Goal: Download file/media

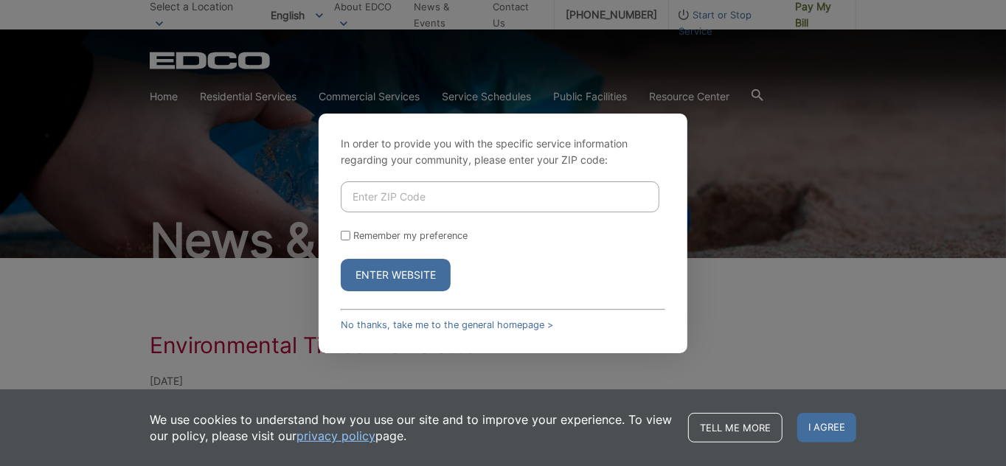
click at [354, 196] on input "Enter ZIP Code" at bounding box center [500, 196] width 319 height 31
type input "92028"
click at [400, 271] on button "Enter Website" at bounding box center [396, 275] width 110 height 32
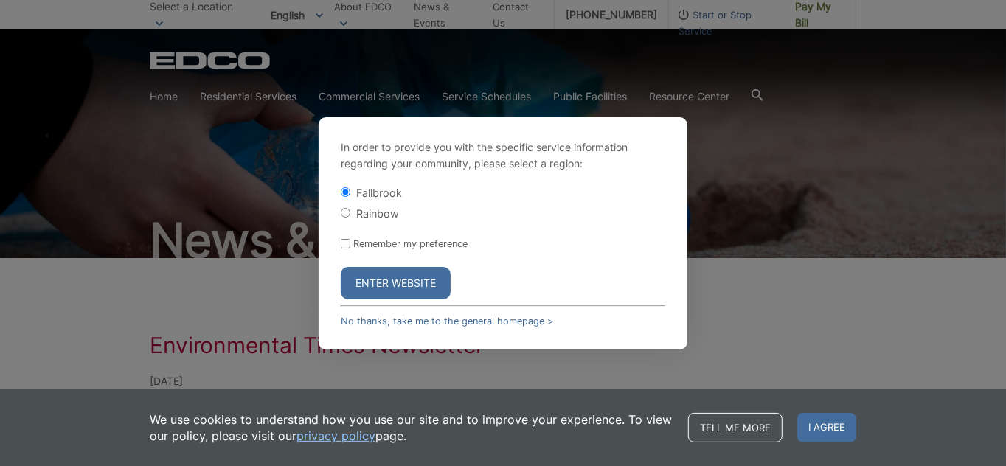
click at [394, 279] on button "Enter Website" at bounding box center [396, 283] width 110 height 32
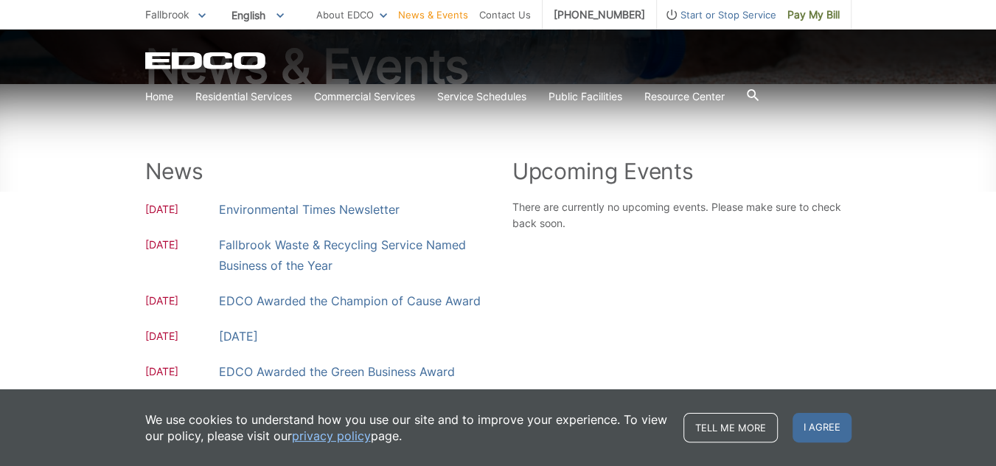
scroll to position [197, 0]
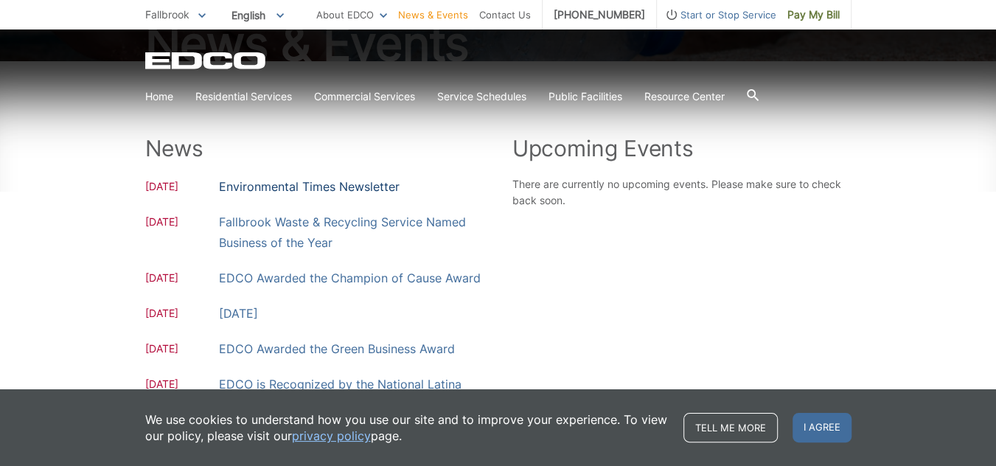
click at [311, 182] on link "Environmental Times Newsletter" at bounding box center [309, 186] width 181 height 21
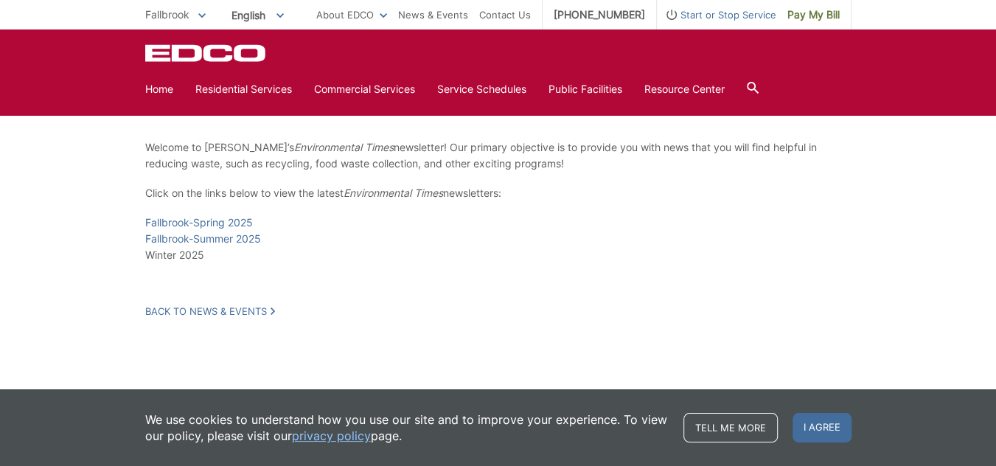
scroll to position [229, 0]
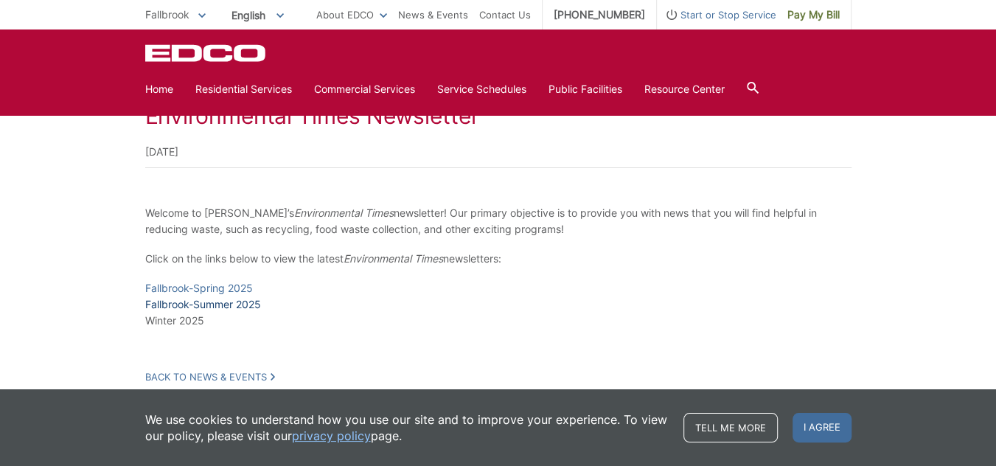
click at [216, 305] on link "Fallbrook-Summer 2025" at bounding box center [203, 304] width 116 height 16
